Goal: Use online tool/utility: Use online tool/utility

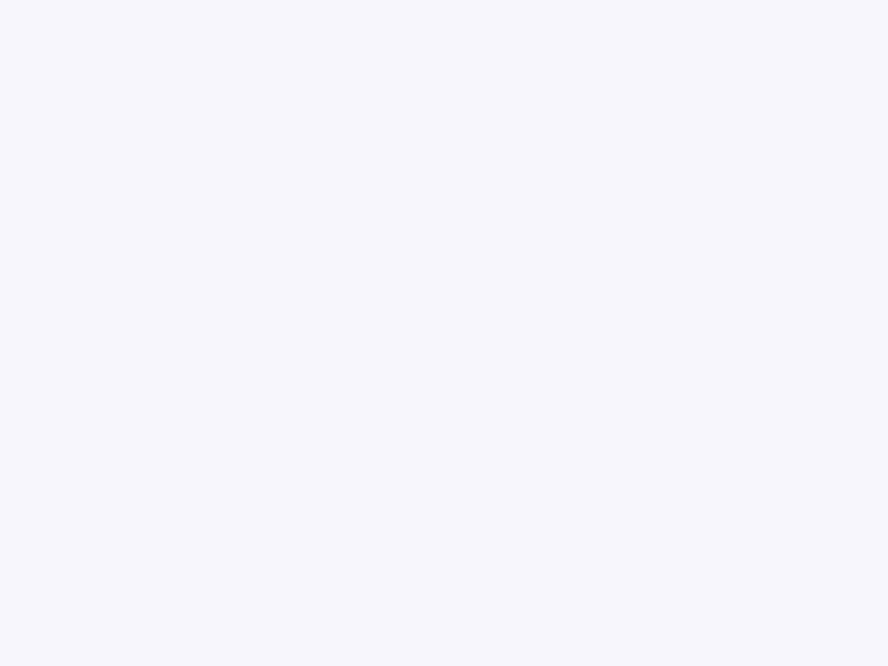
click at [444, 333] on div at bounding box center [444, 333] width 888 height 666
